Goal: Use online tool/utility: Use online tool/utility

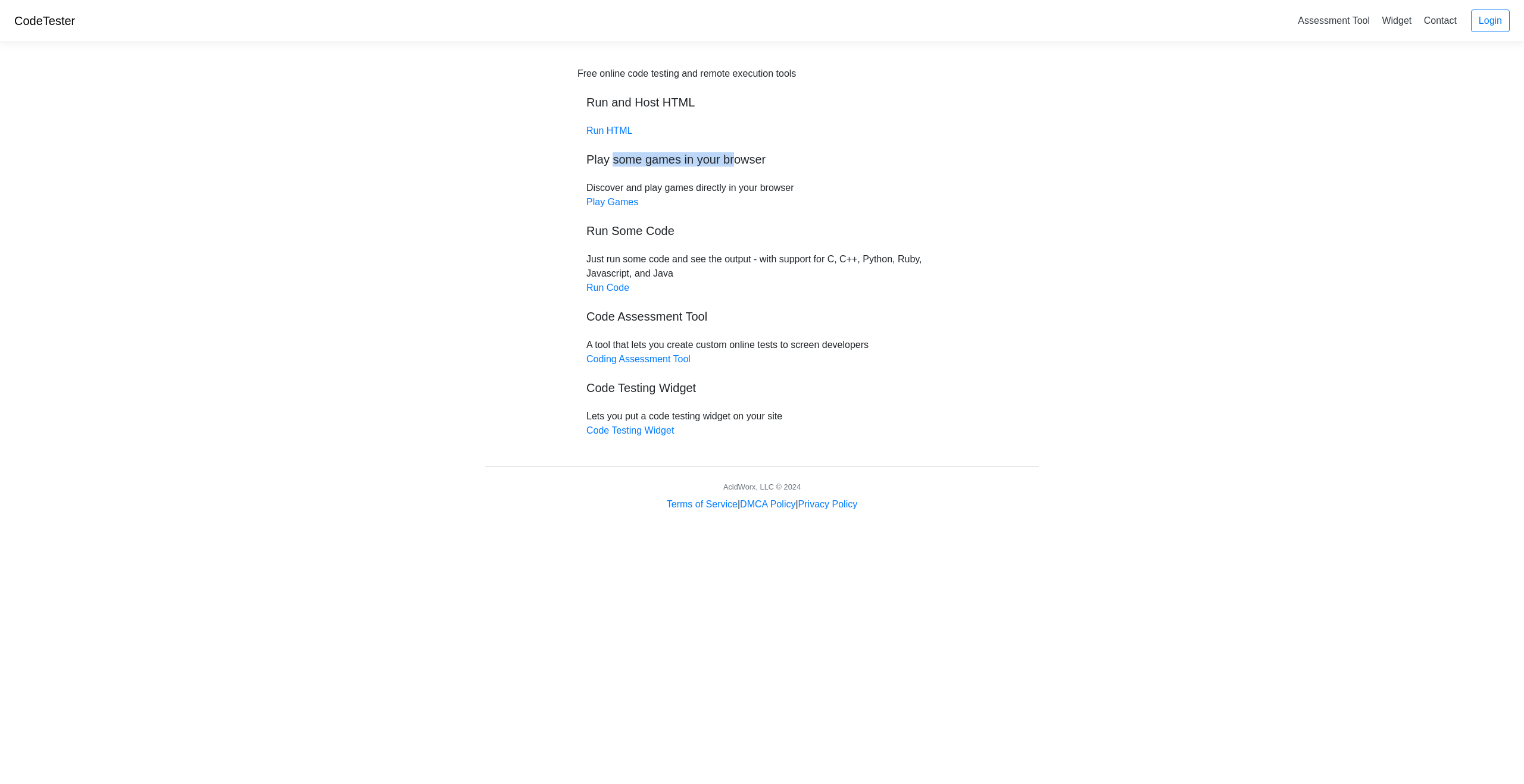
drag, startPoint x: 611, startPoint y: 158, endPoint x: 732, endPoint y: 156, distance: 121.0
click at [732, 156] on h5 "Play some games in your browser" at bounding box center [762, 159] width 351 height 14
drag, startPoint x: 609, startPoint y: 186, endPoint x: 795, endPoint y: 192, distance: 186.1
click at [795, 192] on div "Free online code testing and remote execution tools Run and Host HTML Run HTML …" at bounding box center [762, 253] width 369 height 371
drag, startPoint x: 602, startPoint y: 261, endPoint x: 663, endPoint y: 272, distance: 62.0
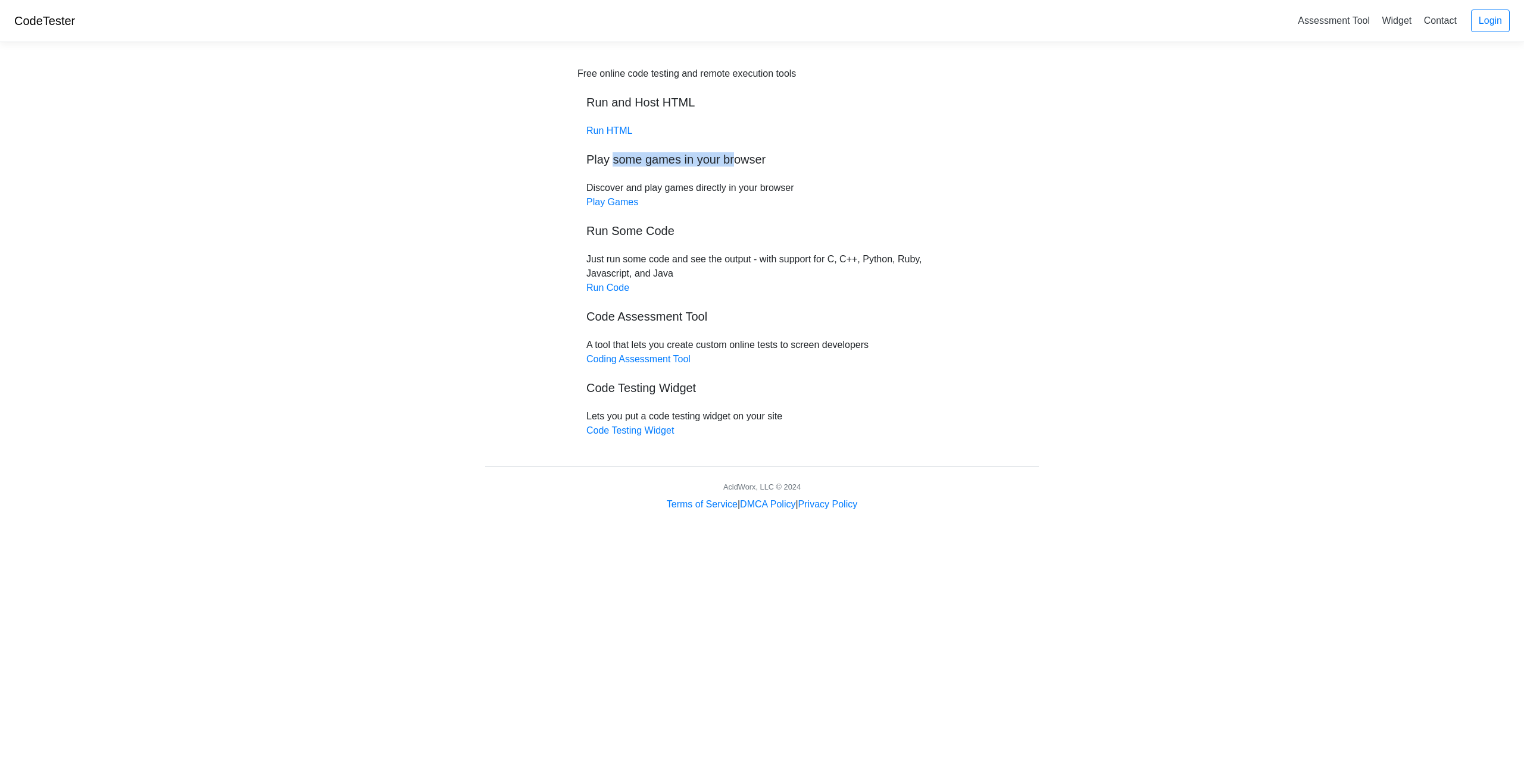
click at [663, 272] on div "Free online code testing and remote execution tools Run and Host HTML Run HTML …" at bounding box center [762, 253] width 369 height 371
drag, startPoint x: 620, startPoint y: 348, endPoint x: 858, endPoint y: 348, distance: 238.0
click at [858, 348] on div "Free online code testing and remote execution tools Run and Host HTML Run HTML …" at bounding box center [762, 253] width 369 height 371
drag, startPoint x: 604, startPoint y: 415, endPoint x: 731, endPoint y: 420, distance: 127.1
click at [731, 420] on div "Free online code testing and remote execution tools Run and Host HTML Run HTML …" at bounding box center [762, 253] width 369 height 371
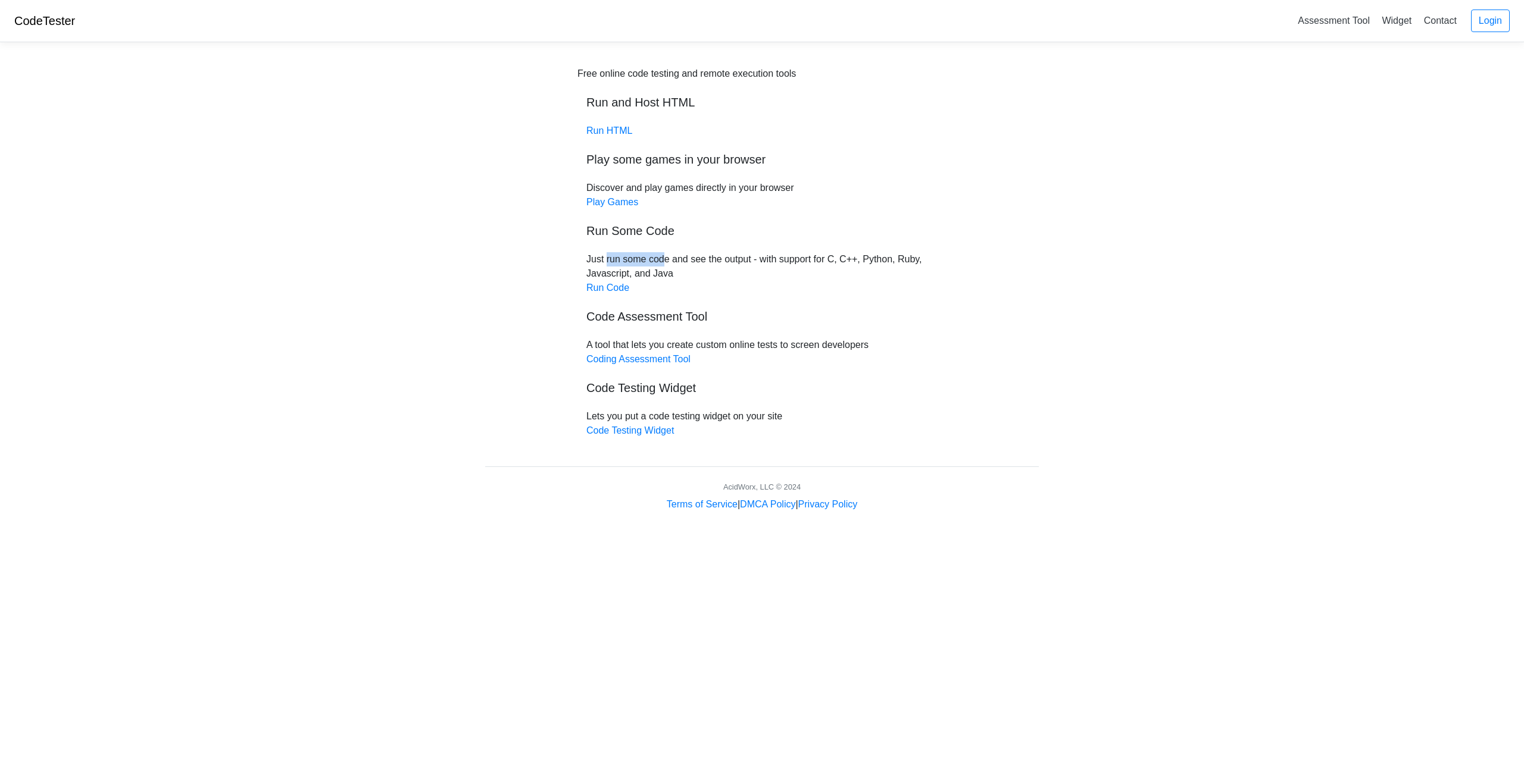
drag, startPoint x: 597, startPoint y: 259, endPoint x: 650, endPoint y: 260, distance: 53.0
click at [650, 260] on div "Free online code testing and remote execution tools Run and Host HTML Run HTML …" at bounding box center [762, 253] width 369 height 371
drag, startPoint x: 655, startPoint y: 263, endPoint x: 623, endPoint y: 263, distance: 32.0
click at [654, 263] on div "Free online code testing and remote execution tools Run and Host HTML Run HTML …" at bounding box center [762, 253] width 369 height 371
drag, startPoint x: 600, startPoint y: 259, endPoint x: 657, endPoint y: 271, distance: 58.2
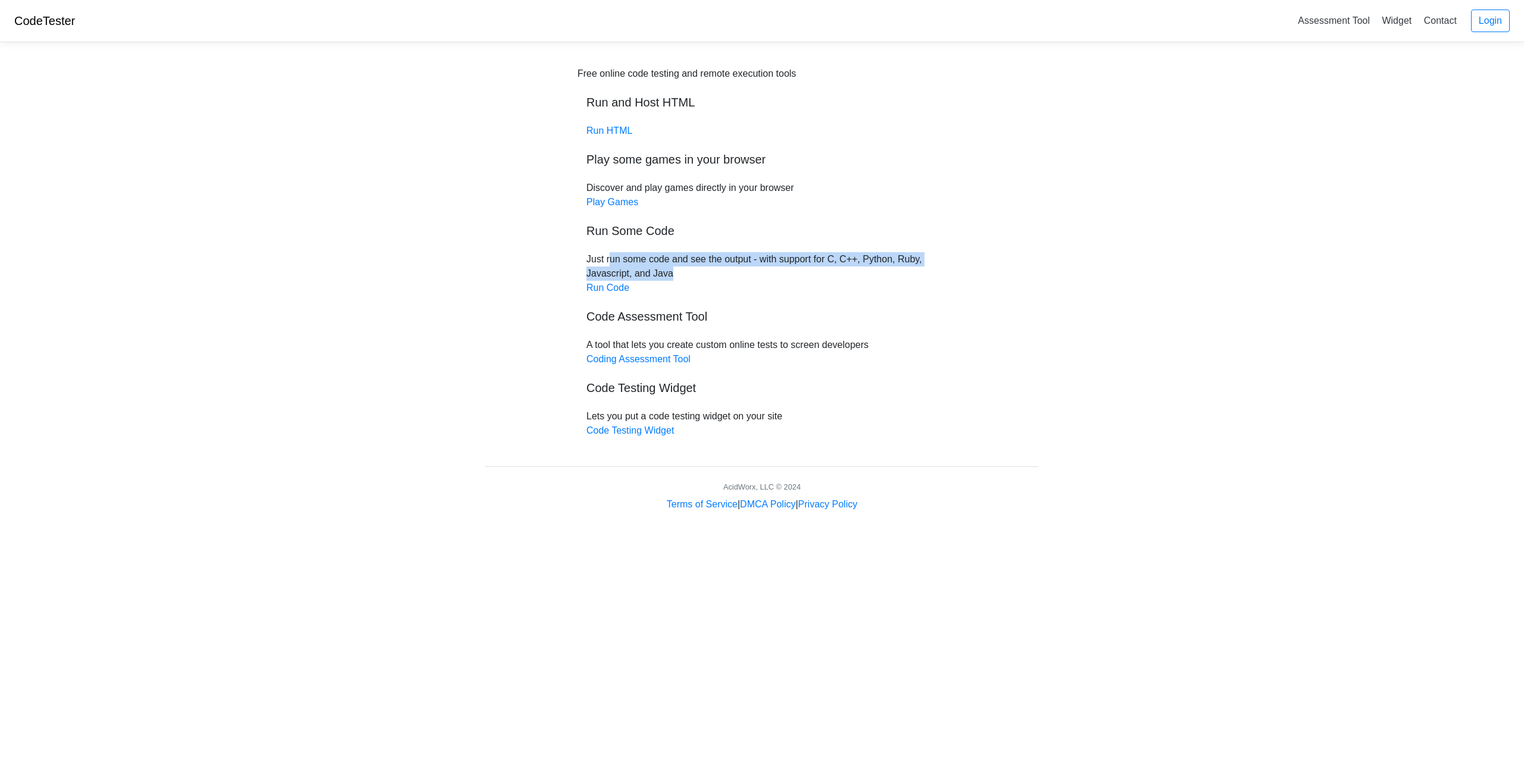
click at [657, 271] on div "Free online code testing and remote execution tools Run and Host HTML Run HTML …" at bounding box center [762, 253] width 369 height 371
click at [610, 286] on link "Run Code" at bounding box center [607, 287] width 43 height 10
